Goal: Find contact information: Find contact information

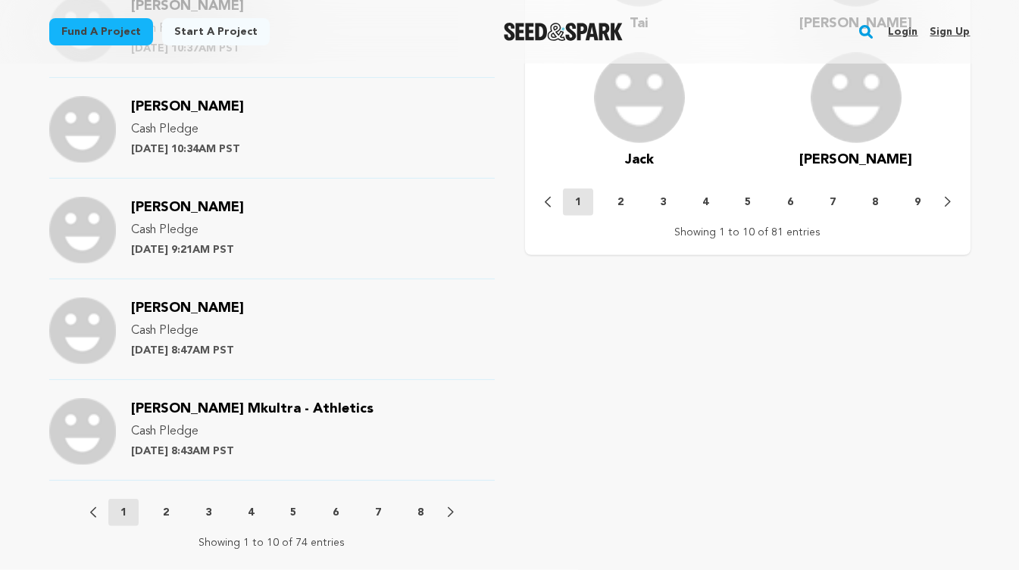
scroll to position [1576, 0]
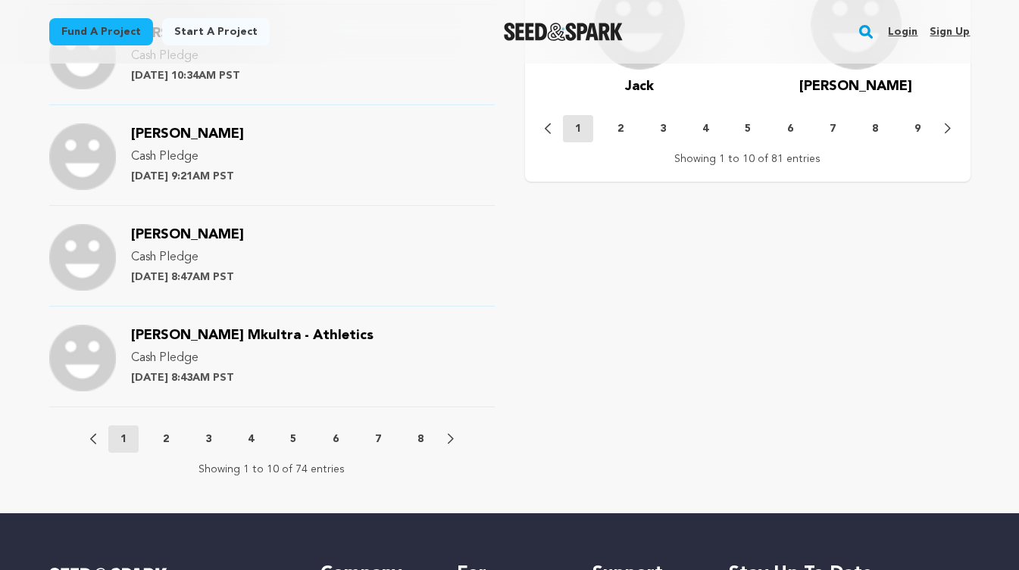
click at [161, 432] on button "2" at bounding box center [166, 439] width 30 height 15
click at [203, 432] on button "3" at bounding box center [208, 439] width 30 height 15
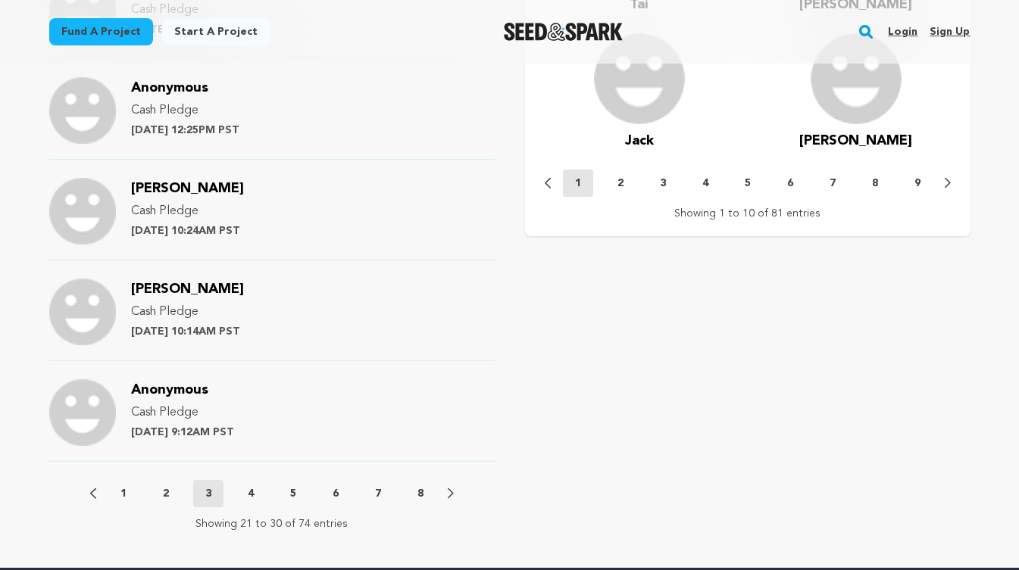
scroll to position [1527, 0]
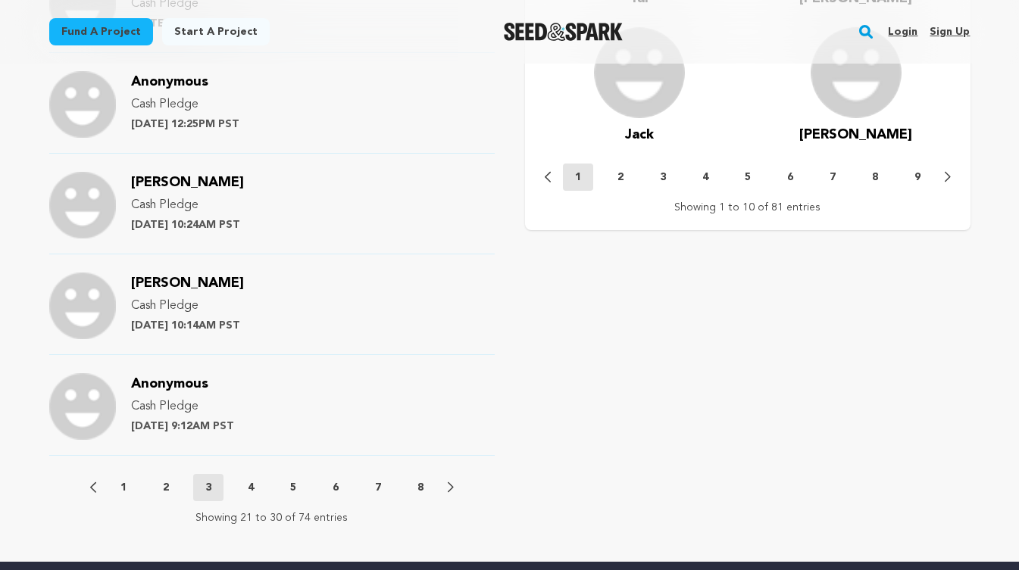
click at [251, 480] on p "4" at bounding box center [251, 487] width 6 height 15
click at [294, 480] on p "5" at bounding box center [293, 487] width 6 height 15
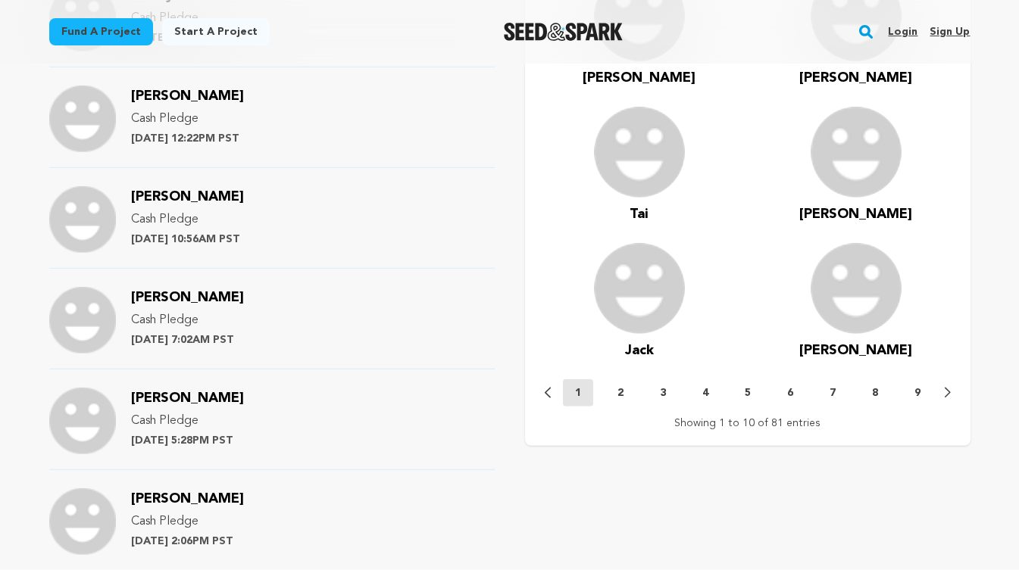
scroll to position [1624, 0]
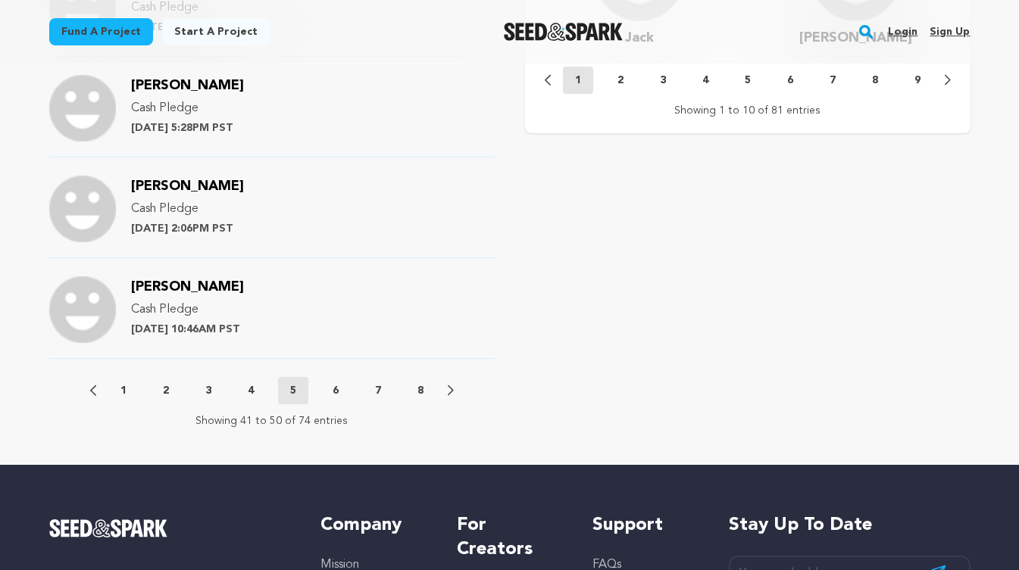
click at [338, 383] on p "6" at bounding box center [336, 390] width 6 height 15
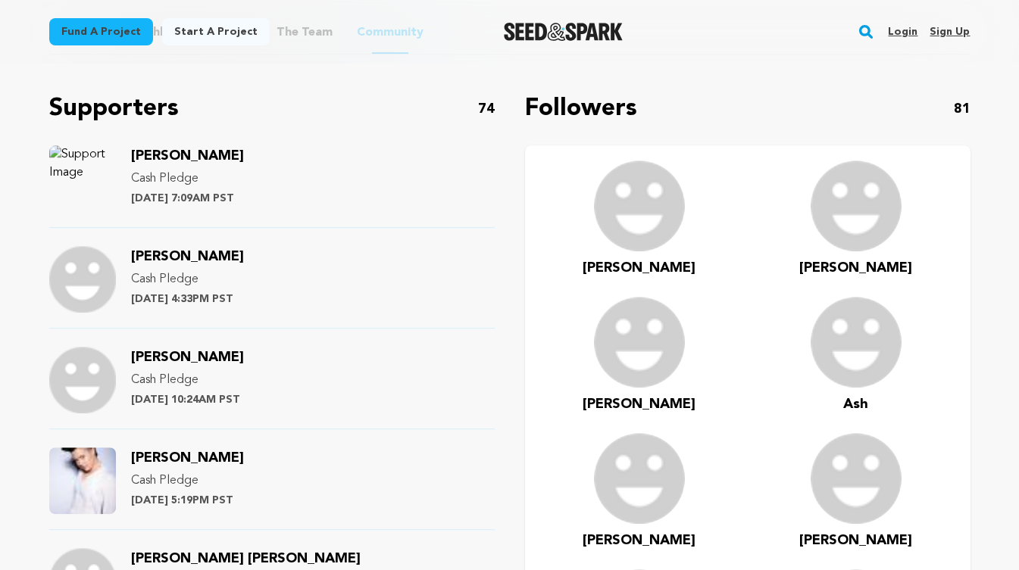
scroll to position [764, 0]
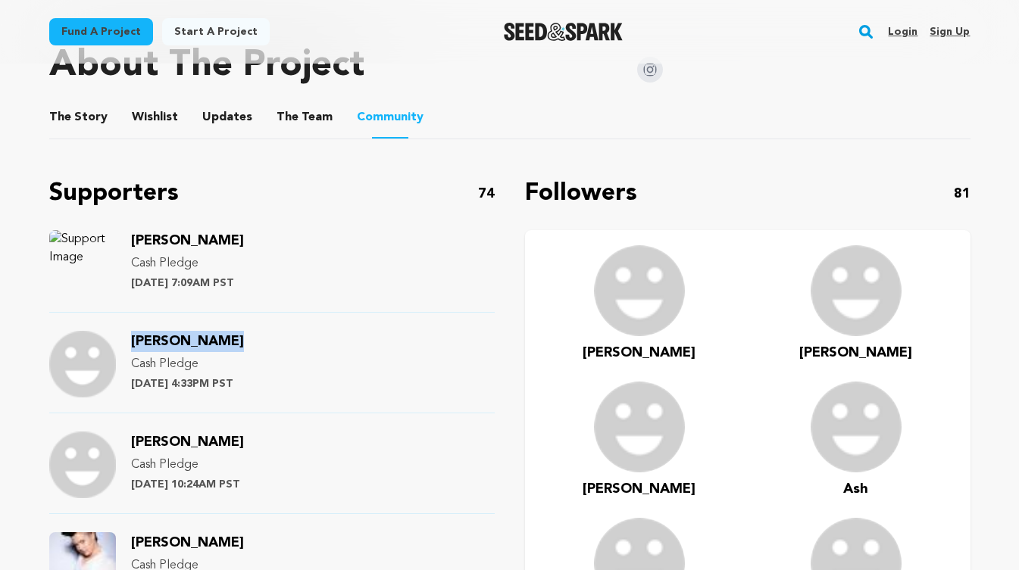
drag, startPoint x: 231, startPoint y: 329, endPoint x: 127, endPoint y: 324, distance: 103.9
click at [127, 331] on div "[PERSON_NAME] Cash Pledge [DATE] 4:33PM PST" at bounding box center [271, 372] width 445 height 83
copy span "[PERSON_NAME]"
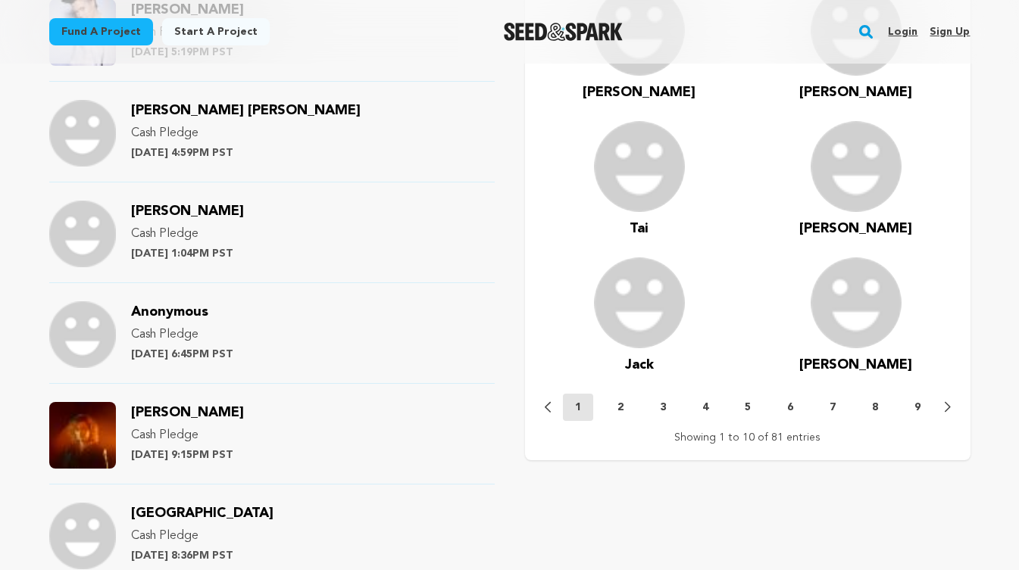
scroll to position [1866, 0]
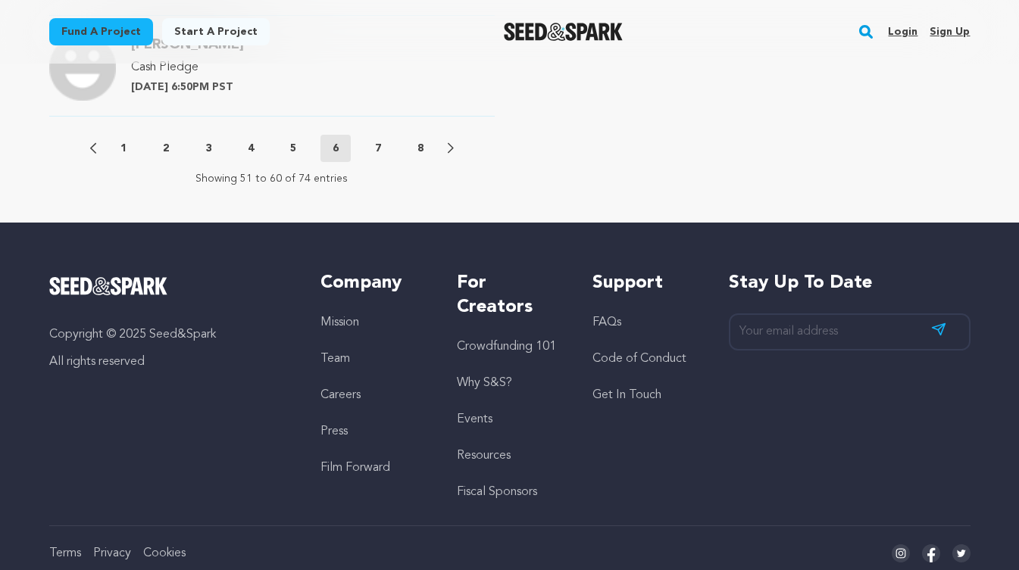
click at [115, 141] on button "1" at bounding box center [123, 148] width 30 height 15
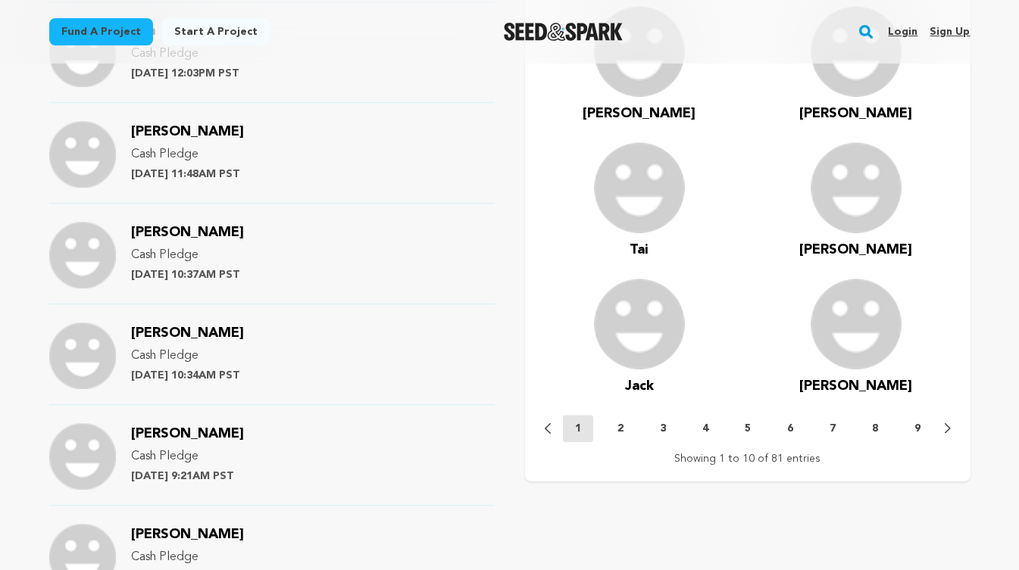
scroll to position [1345, 0]
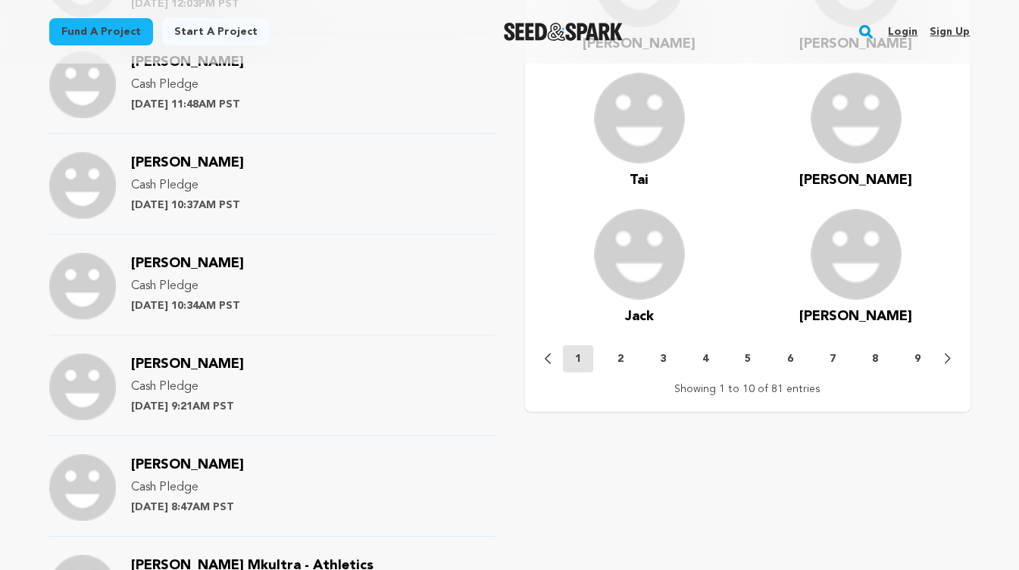
drag, startPoint x: 232, startPoint y: 151, endPoint x: 134, endPoint y: 156, distance: 97.9
click at [134, 156] on div "[PERSON_NAME] Cash Pledge [DATE] 10:37AM PST" at bounding box center [187, 185] width 113 height 67
copy span "[PERSON_NAME]"
click at [399, 253] on div "[PERSON_NAME] Pledge [DATE] 10:34AM PST" at bounding box center [271, 294] width 445 height 83
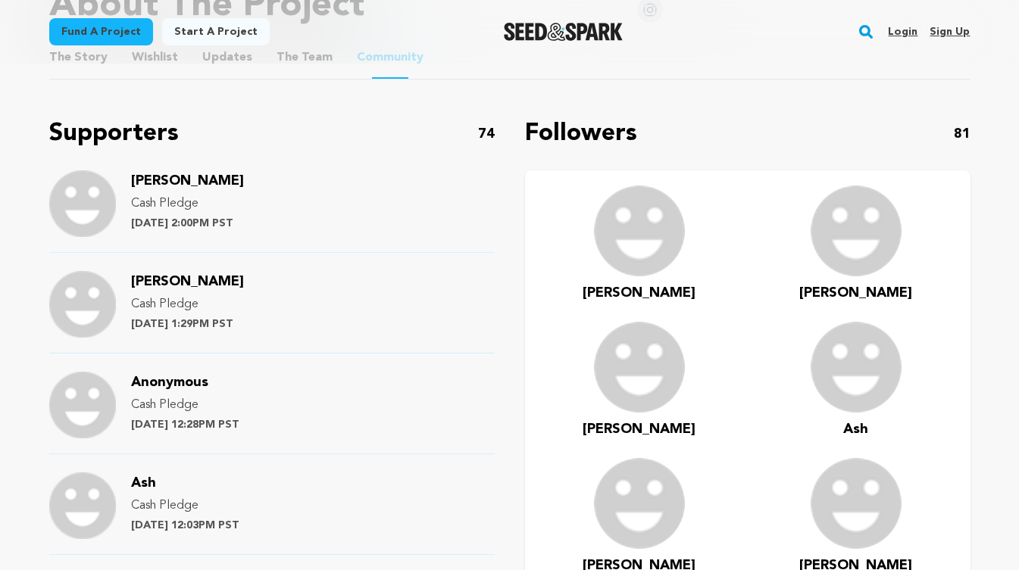
scroll to position [679, 0]
